Goal: Task Accomplishment & Management: Complete application form

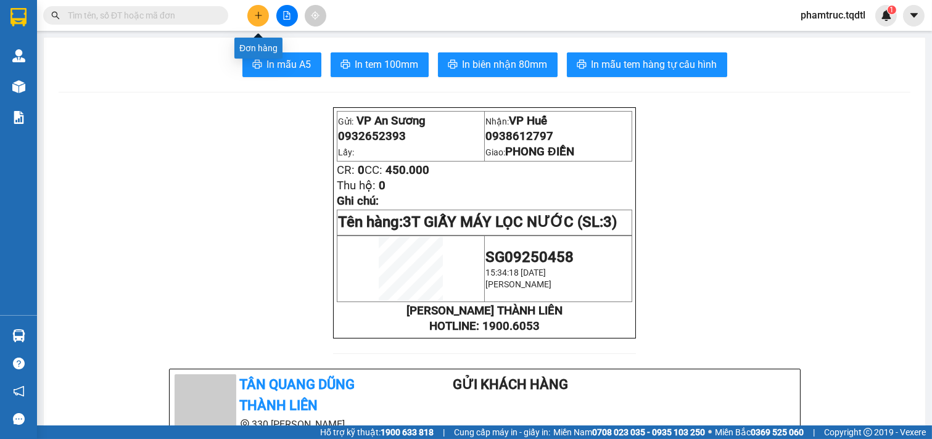
click at [257, 20] on button at bounding box center [258, 16] width 22 height 22
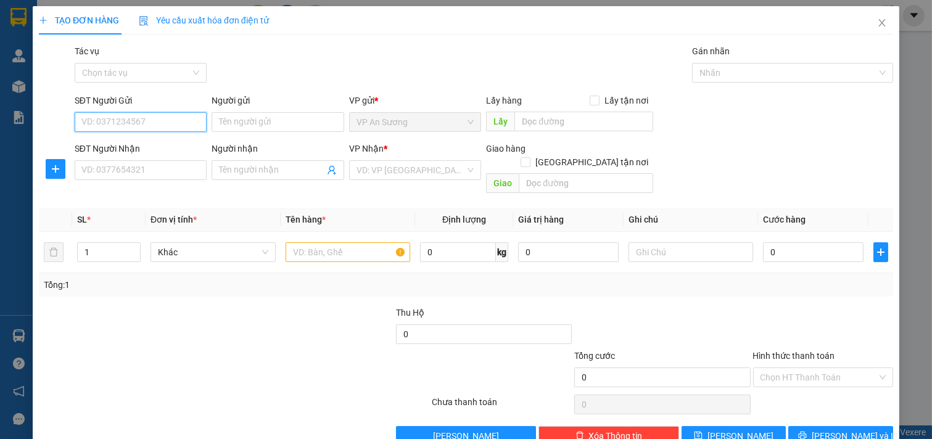
click at [168, 125] on input "SĐT Người Gửi" at bounding box center [141, 122] width 133 height 20
type input "0963411258"
click at [142, 144] on div "0963411258" at bounding box center [139, 147] width 116 height 14
type input "vp Q12"
type input "0941595000"
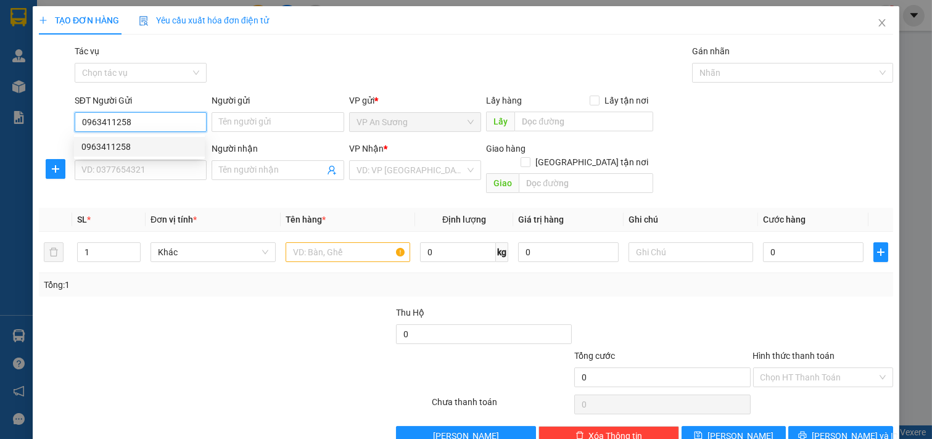
checkbox input "true"
type input "45 [PERSON_NAME]"
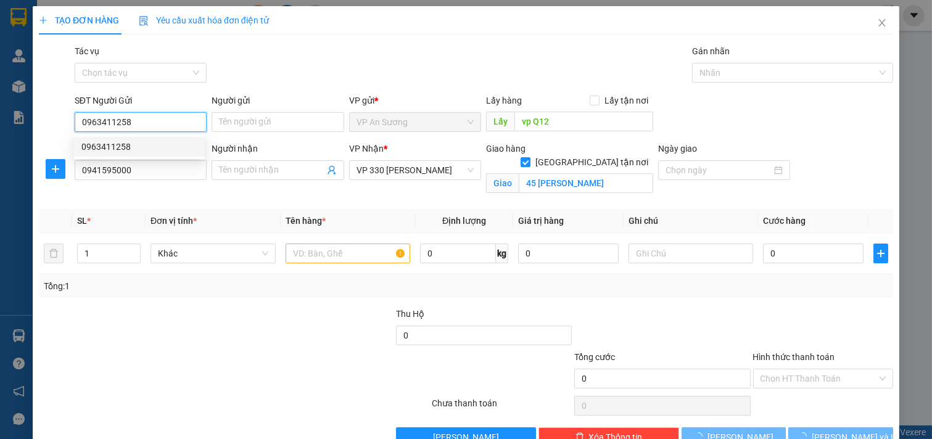
type input "200.000"
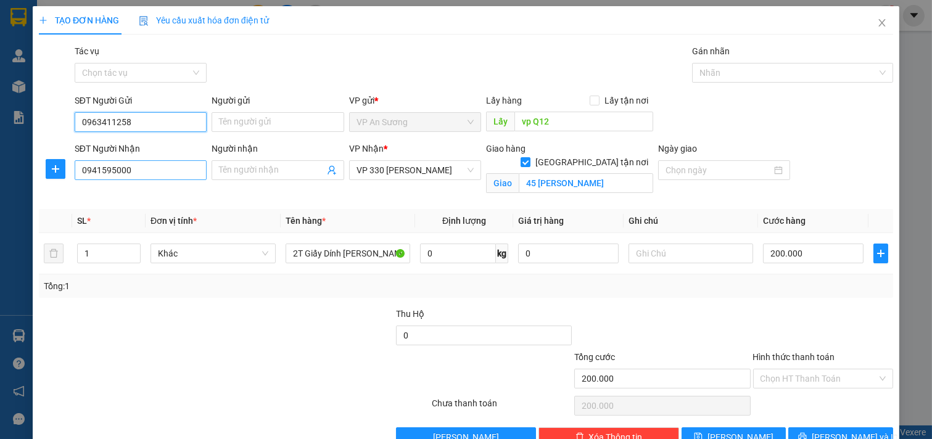
type input "0963411258"
click at [141, 171] on input "0941595000" at bounding box center [141, 170] width 133 height 20
type input "0"
type input "0814762866"
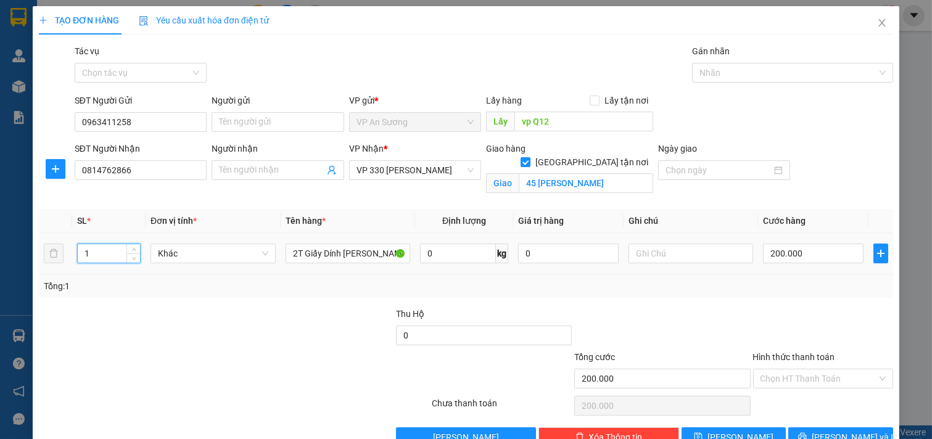
click at [120, 250] on input "1" at bounding box center [109, 253] width 62 height 19
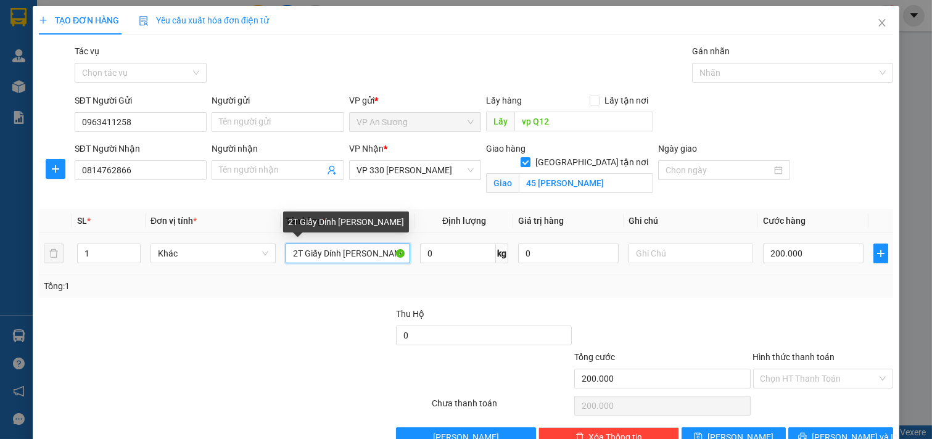
click at [379, 257] on input "2T Giấy Dính [PERSON_NAME]" at bounding box center [348, 254] width 125 height 20
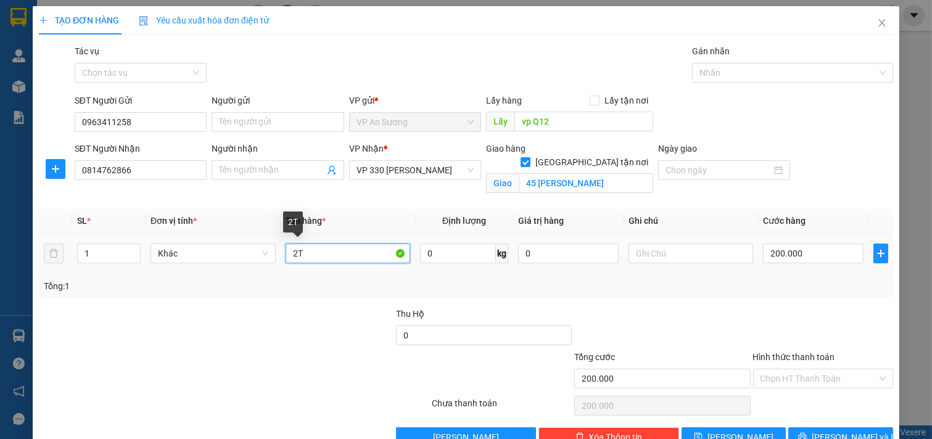
type input "2"
click at [810, 249] on input "200.000" at bounding box center [813, 254] width 101 height 20
type input "0"
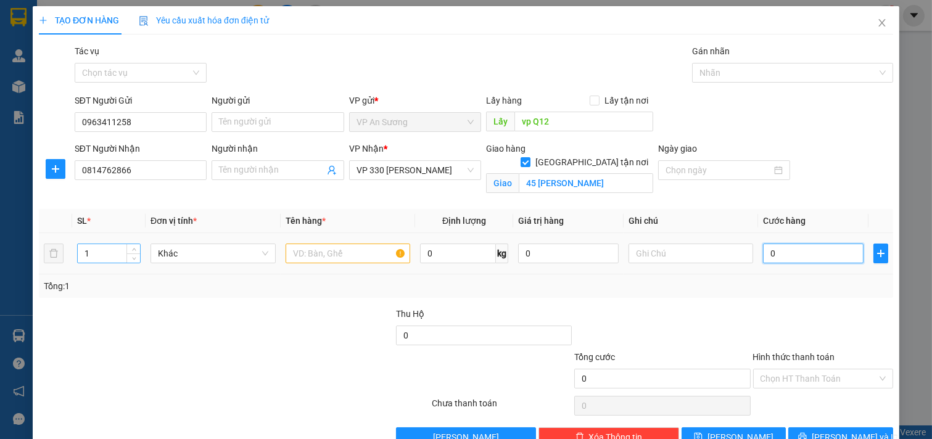
type input "0"
click at [99, 255] on input "1" at bounding box center [109, 253] width 62 height 19
type input "4"
click at [328, 259] on input "text" at bounding box center [348, 254] width 125 height 20
click at [332, 257] on input "text" at bounding box center [348, 254] width 125 height 20
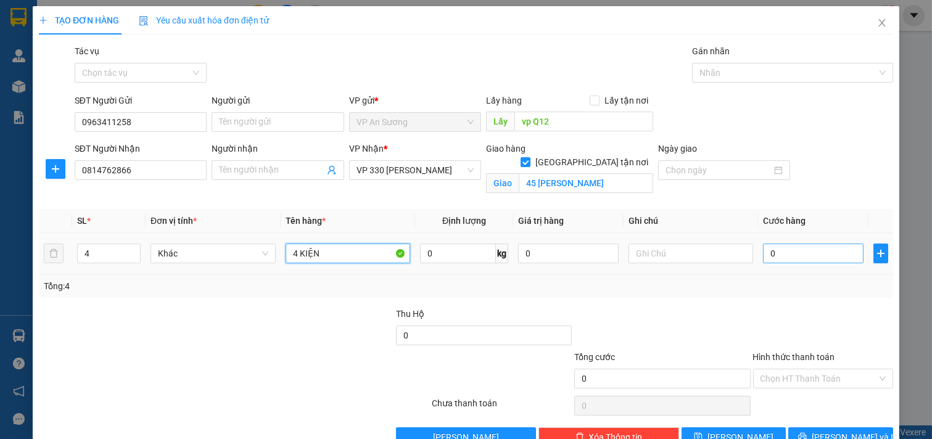
type input "4 KIỆN"
click at [806, 249] on input "0" at bounding box center [813, 254] width 101 height 20
type input "6"
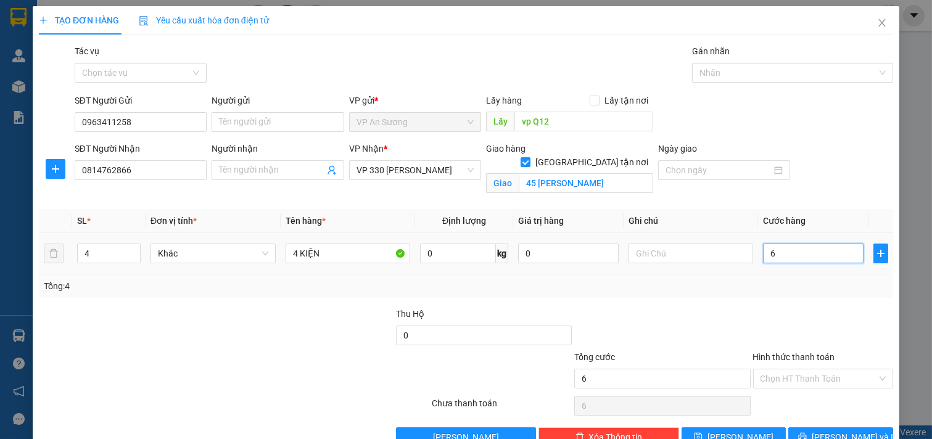
type input "60"
type input "600"
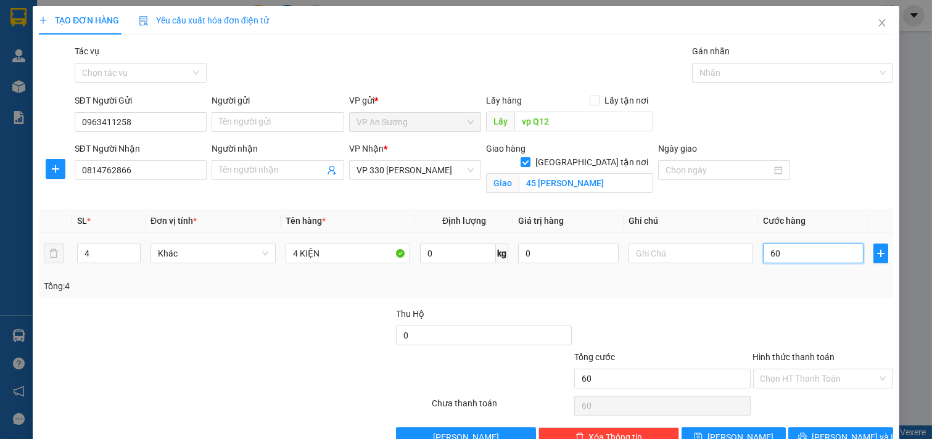
type input "600"
type input "60"
type input "0"
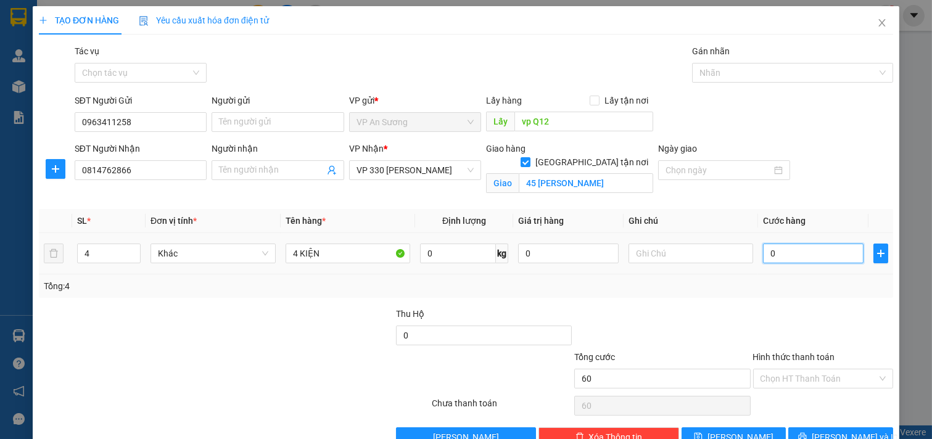
type input "0"
type input "8"
type input "08"
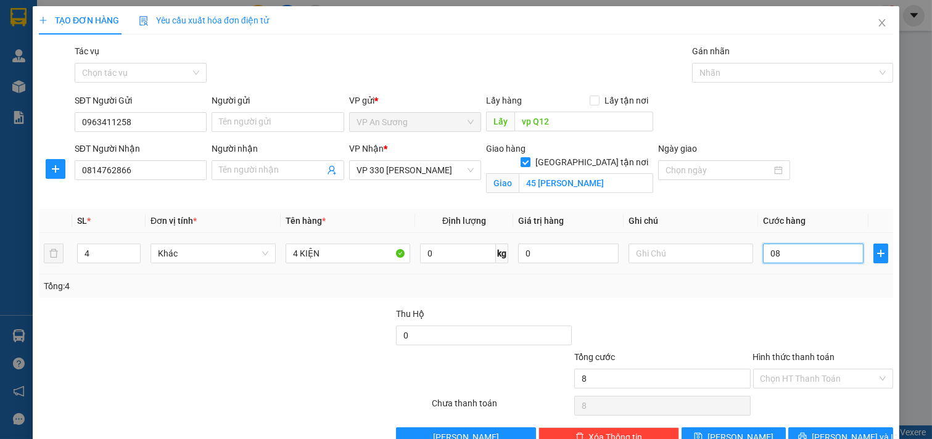
type input "85"
type input "085"
type input "850"
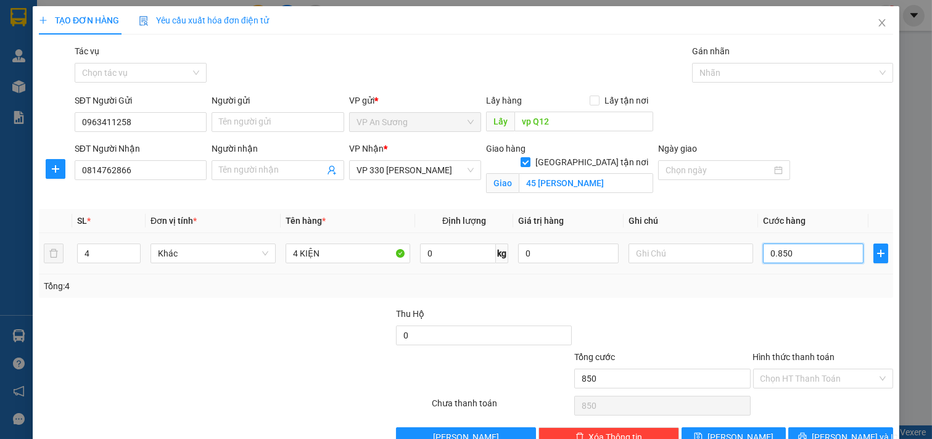
type input "0.850"
type input "850.000"
click at [764, 292] on div "Tổng: 4" at bounding box center [466, 286] width 844 height 14
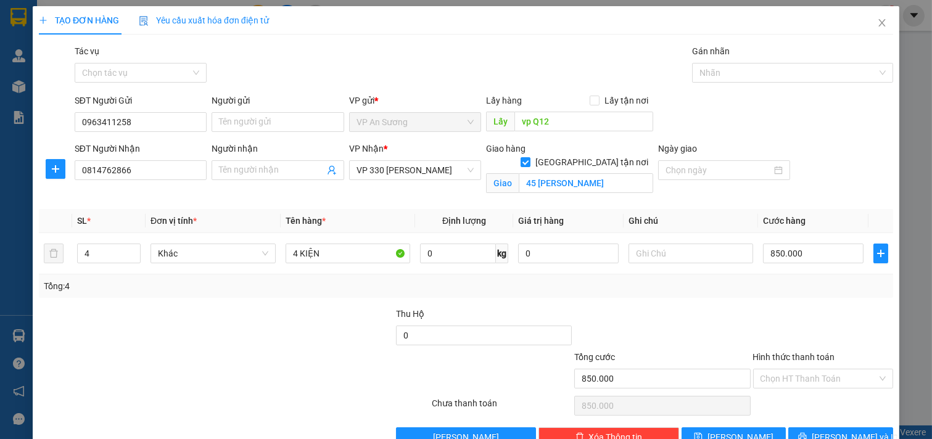
scroll to position [32, 0]
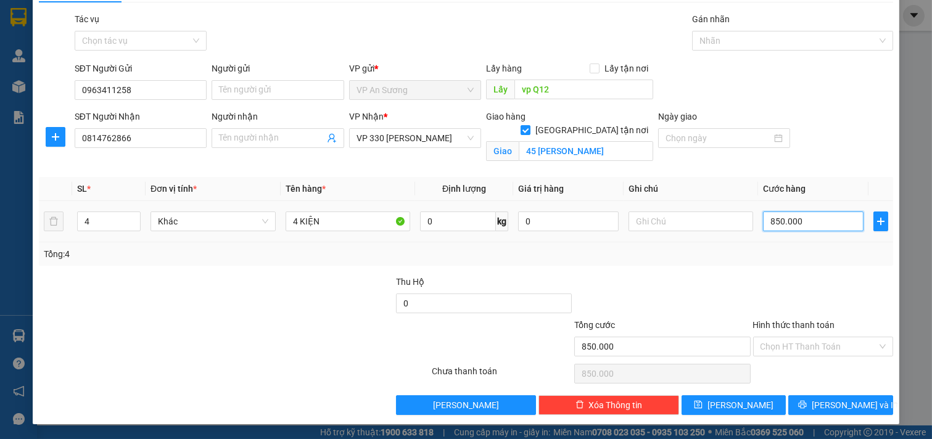
click at [828, 217] on input "850.000" at bounding box center [813, 222] width 101 height 20
type input "0"
type input "7"
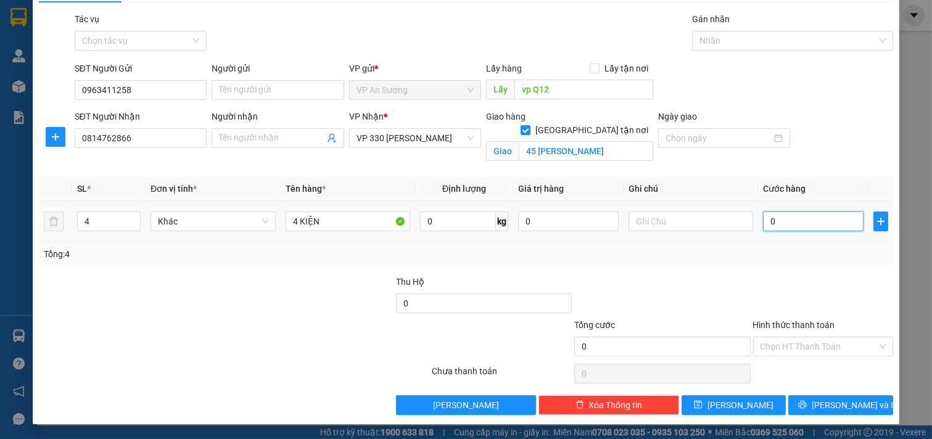
type input "7"
type input "07"
type input "70"
type input "070"
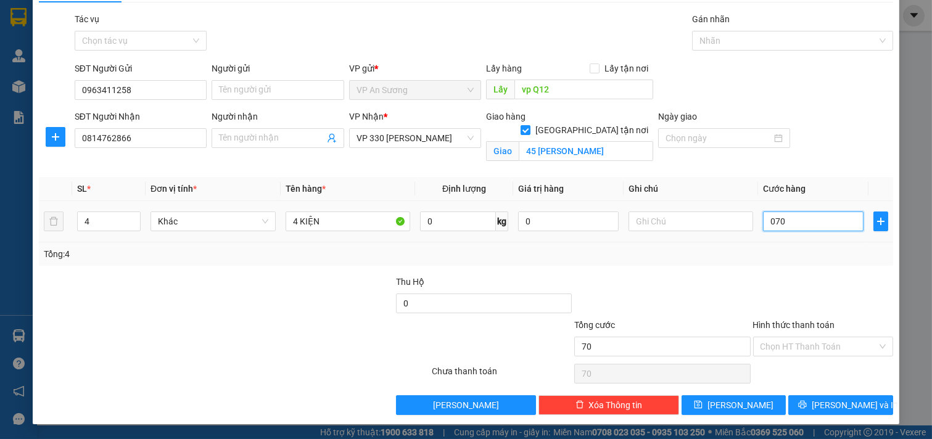
type input "700"
type input "0.700"
type input "700.000"
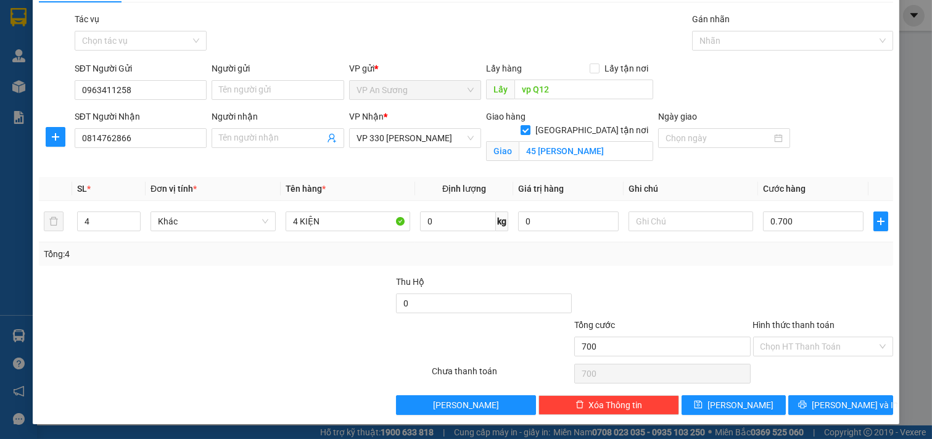
type input "700.000"
click at [810, 290] on div at bounding box center [823, 296] width 143 height 43
click at [798, 347] on input "Hình thức thanh toán" at bounding box center [819, 346] width 117 height 19
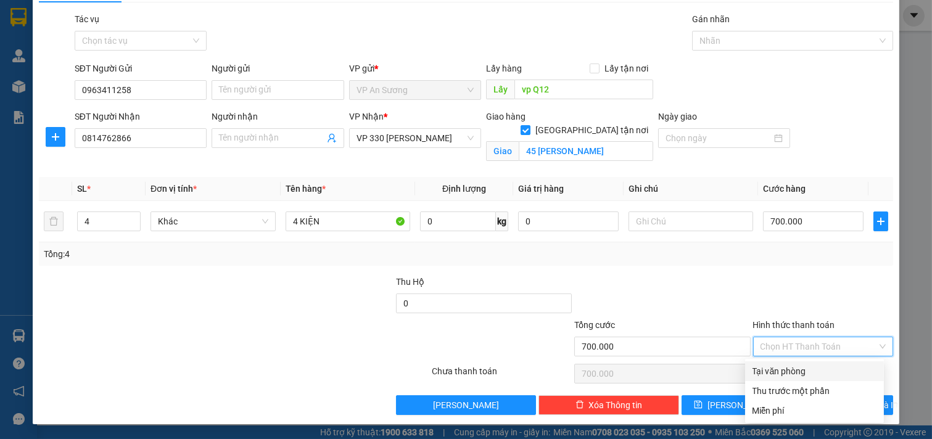
click at [798, 368] on div "Tại văn phòng" at bounding box center [815, 372] width 124 height 14
type input "0"
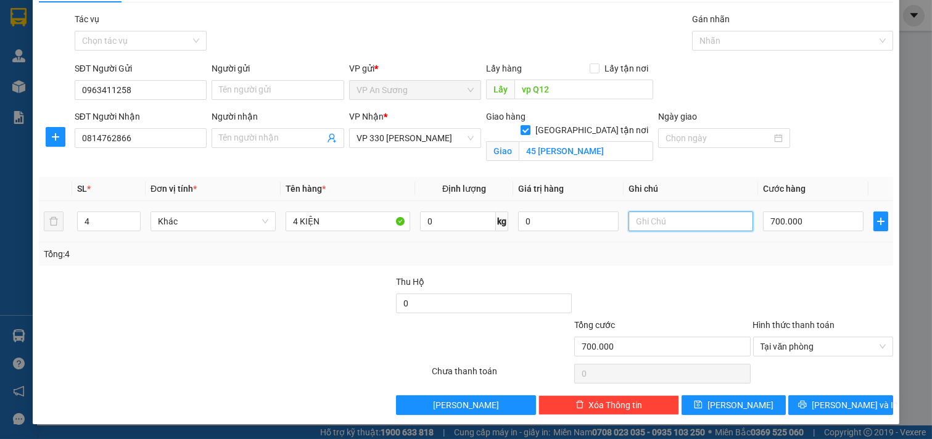
click at [663, 223] on input "text" at bounding box center [691, 222] width 125 height 20
click at [737, 36] on div at bounding box center [786, 40] width 183 height 15
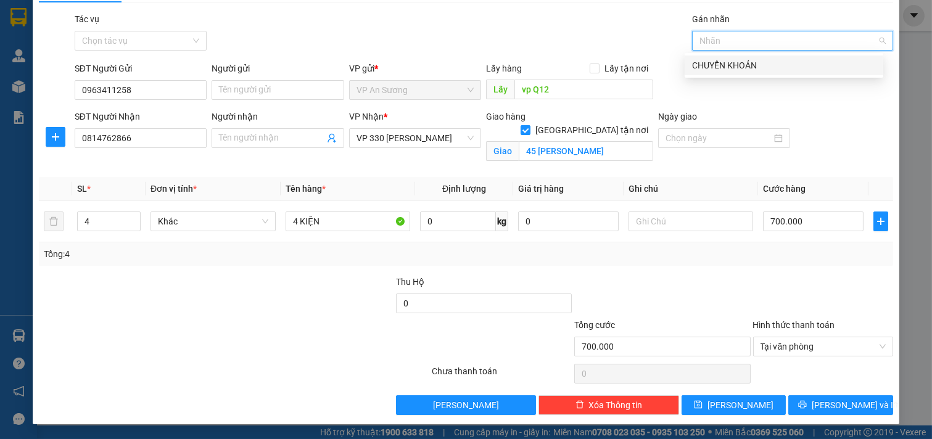
click at [735, 65] on div "CHUYỂN KHOẢN" at bounding box center [784, 66] width 184 height 14
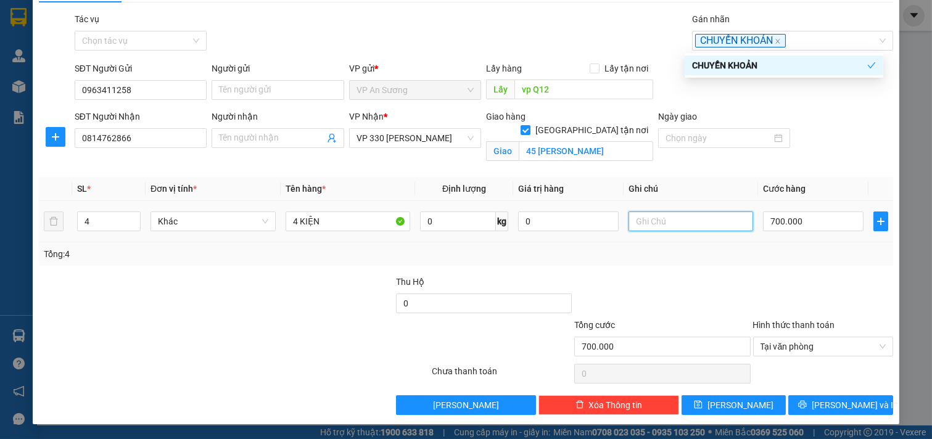
click at [640, 217] on input "text" at bounding box center [691, 222] width 125 height 20
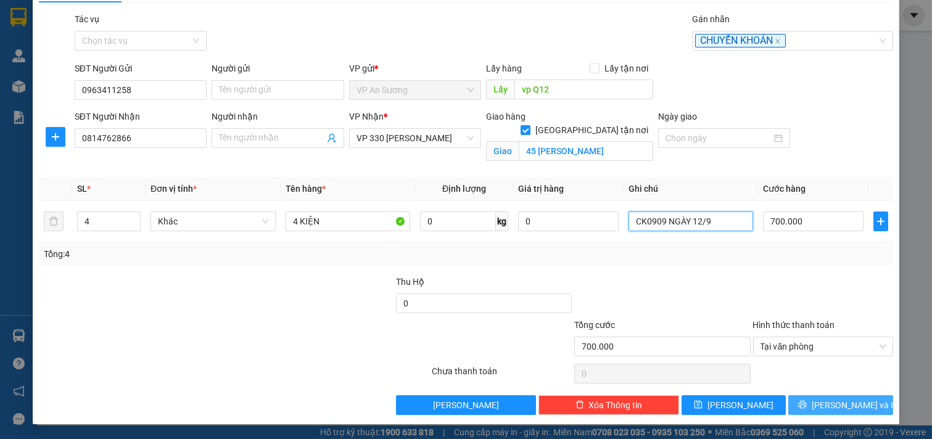
type input "CK0909 NGÀY 12/9"
click at [820, 407] on button "[PERSON_NAME] và In" at bounding box center [840, 405] width 105 height 20
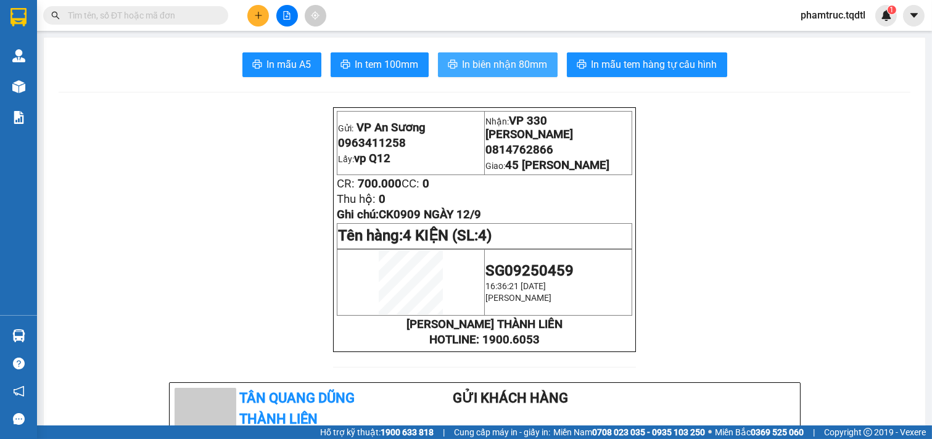
click at [534, 63] on span "In biên nhận 80mm" at bounding box center [505, 64] width 85 height 15
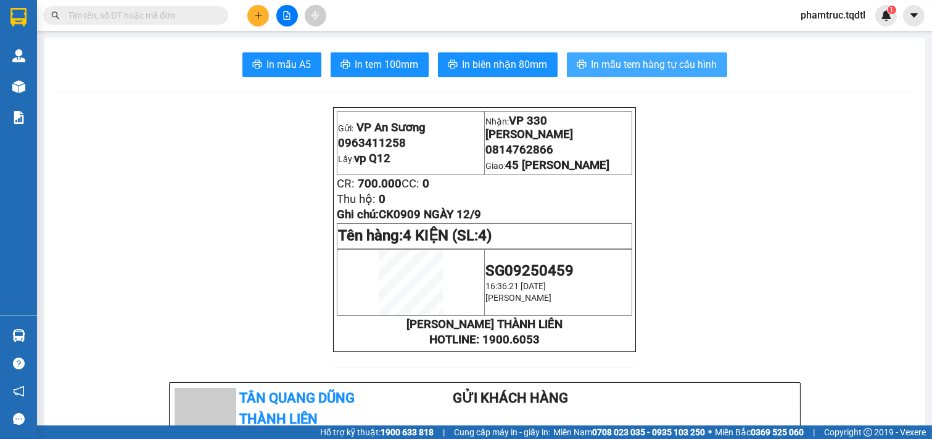
click at [633, 65] on span "In mẫu tem hàng tự cấu hình" at bounding box center [655, 64] width 126 height 15
